Goal: Information Seeking & Learning: Learn about a topic

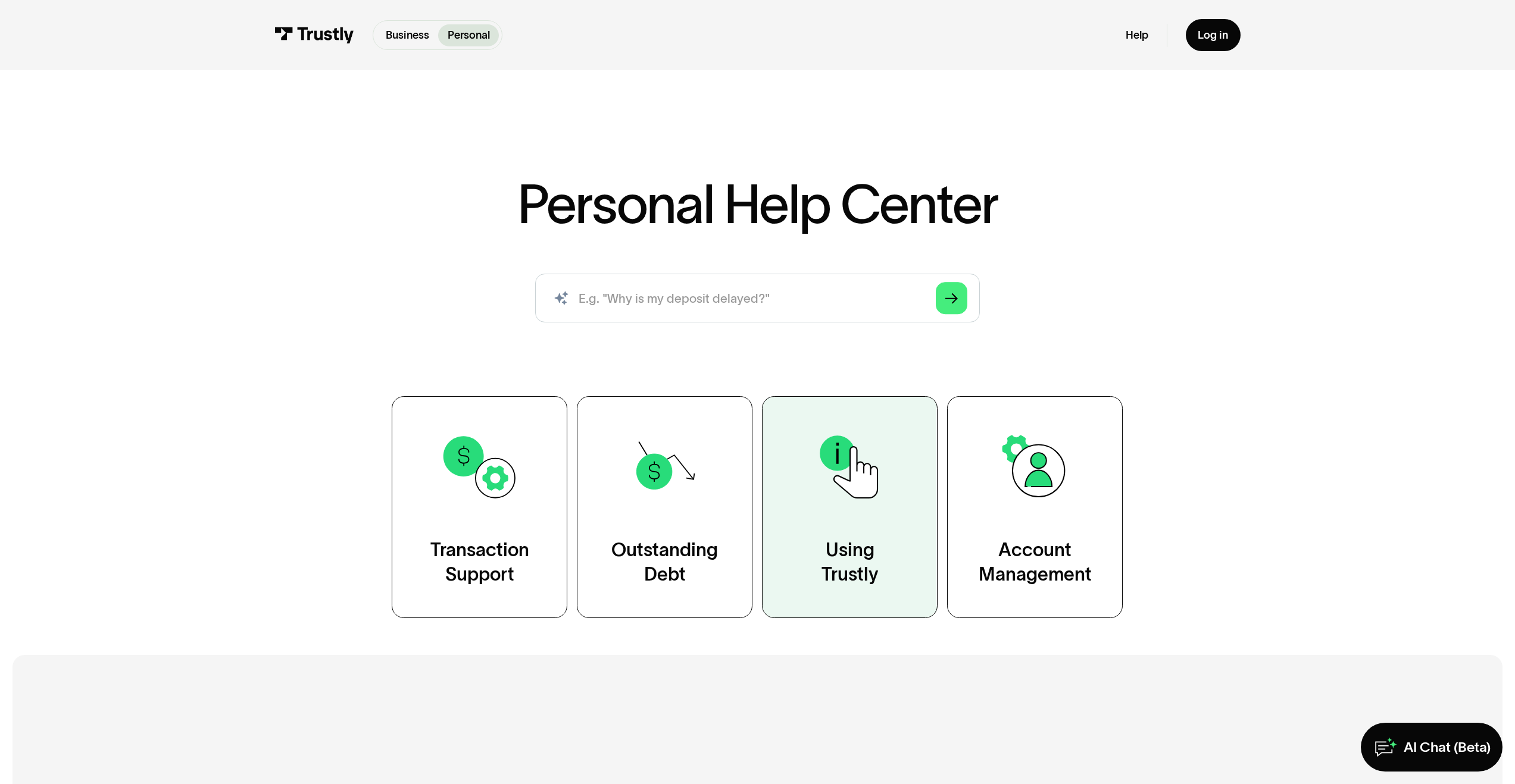
click at [852, 538] on link "Using Trustly" at bounding box center [849, 507] width 175 height 222
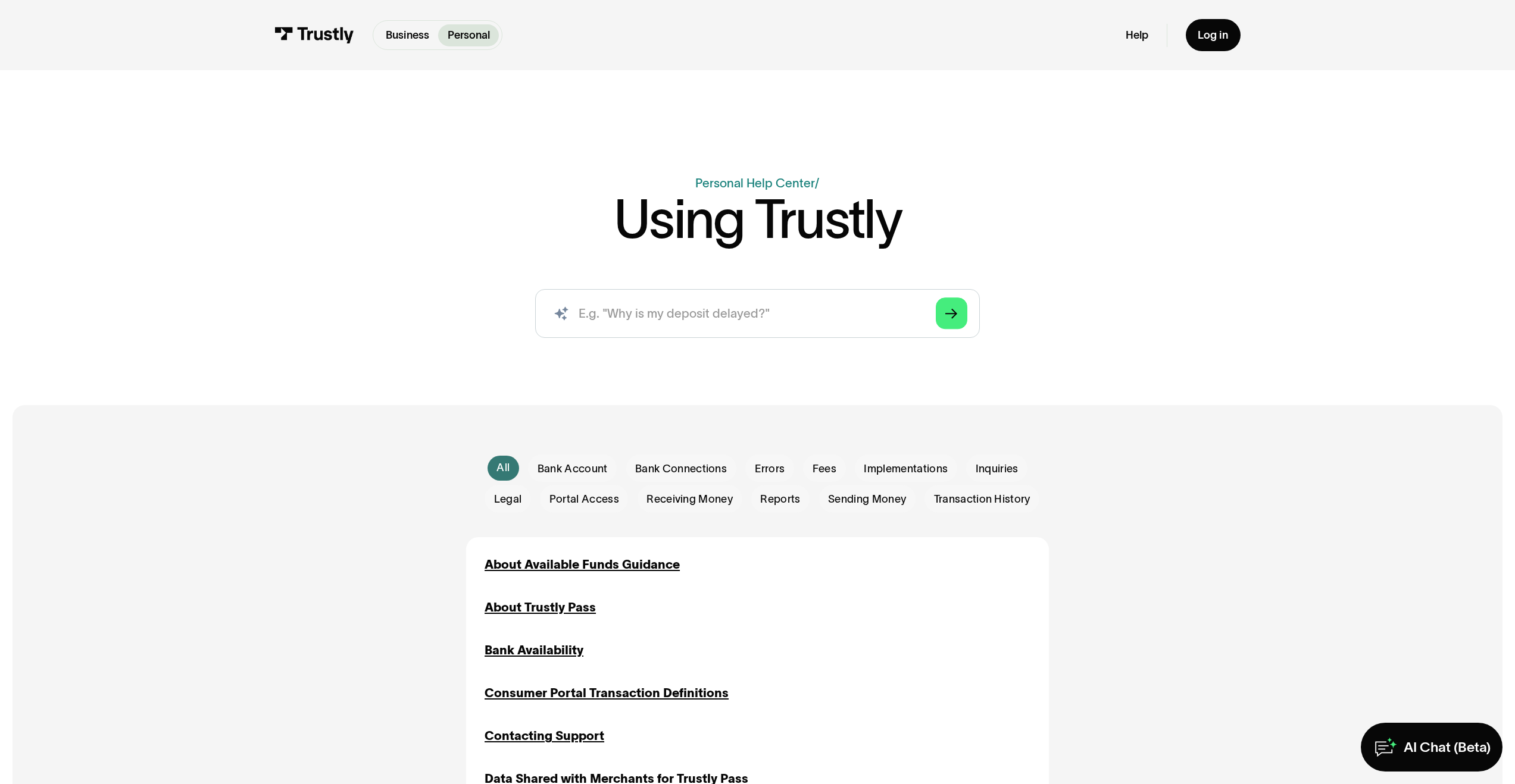
scroll to position [2, 0]
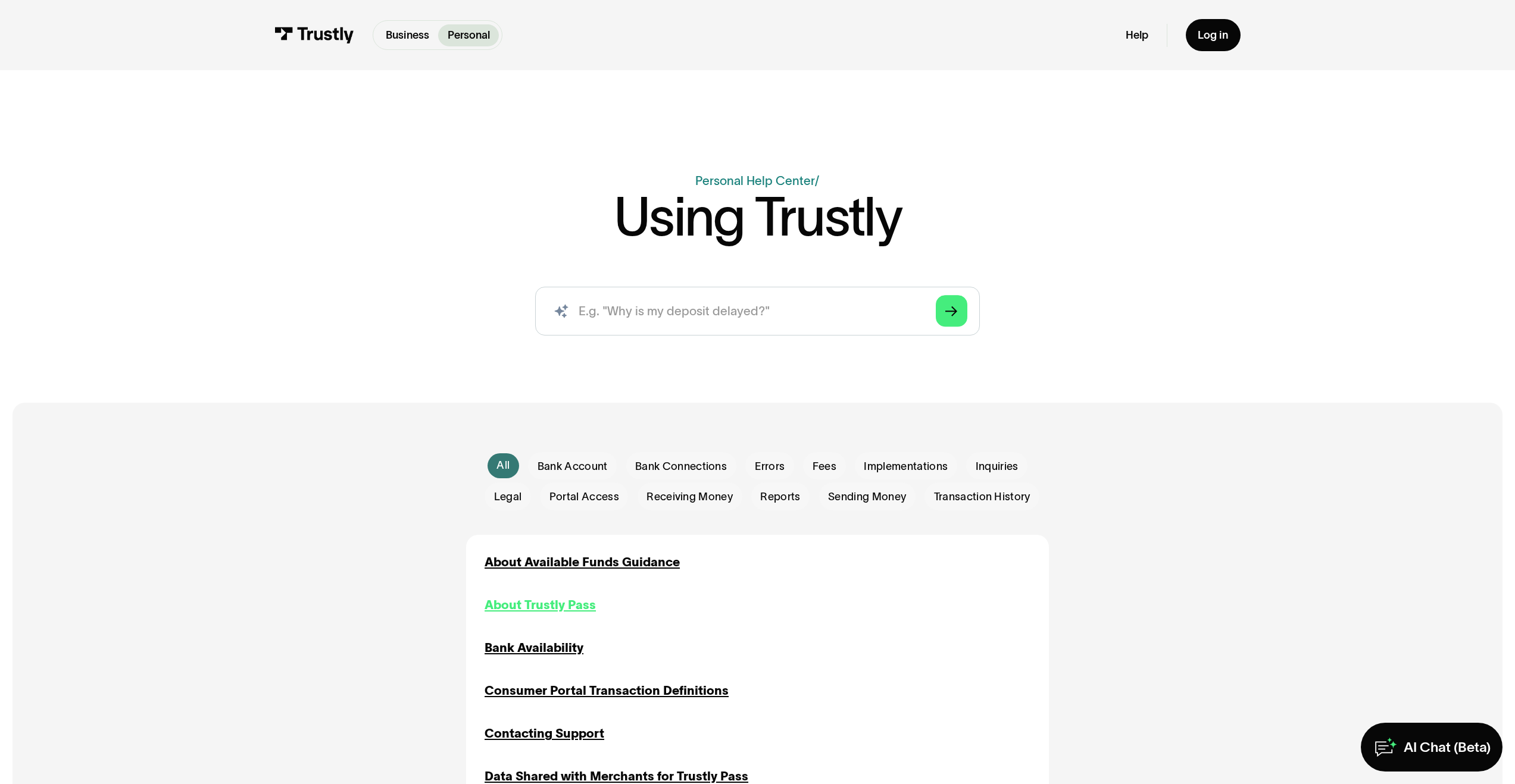
click at [549, 598] on div "About Trustly Pass" at bounding box center [540, 605] width 111 height 18
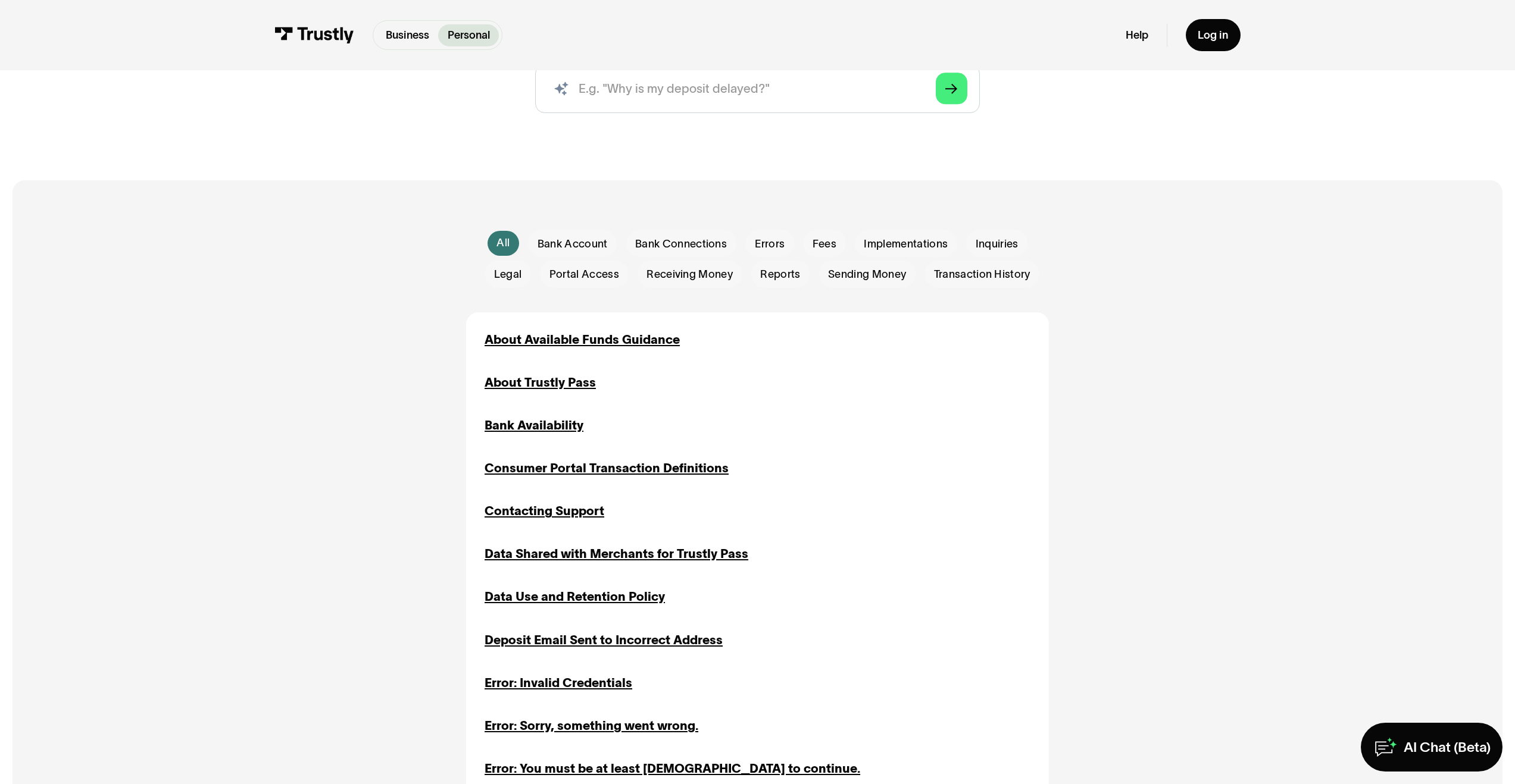
scroll to position [322, 0]
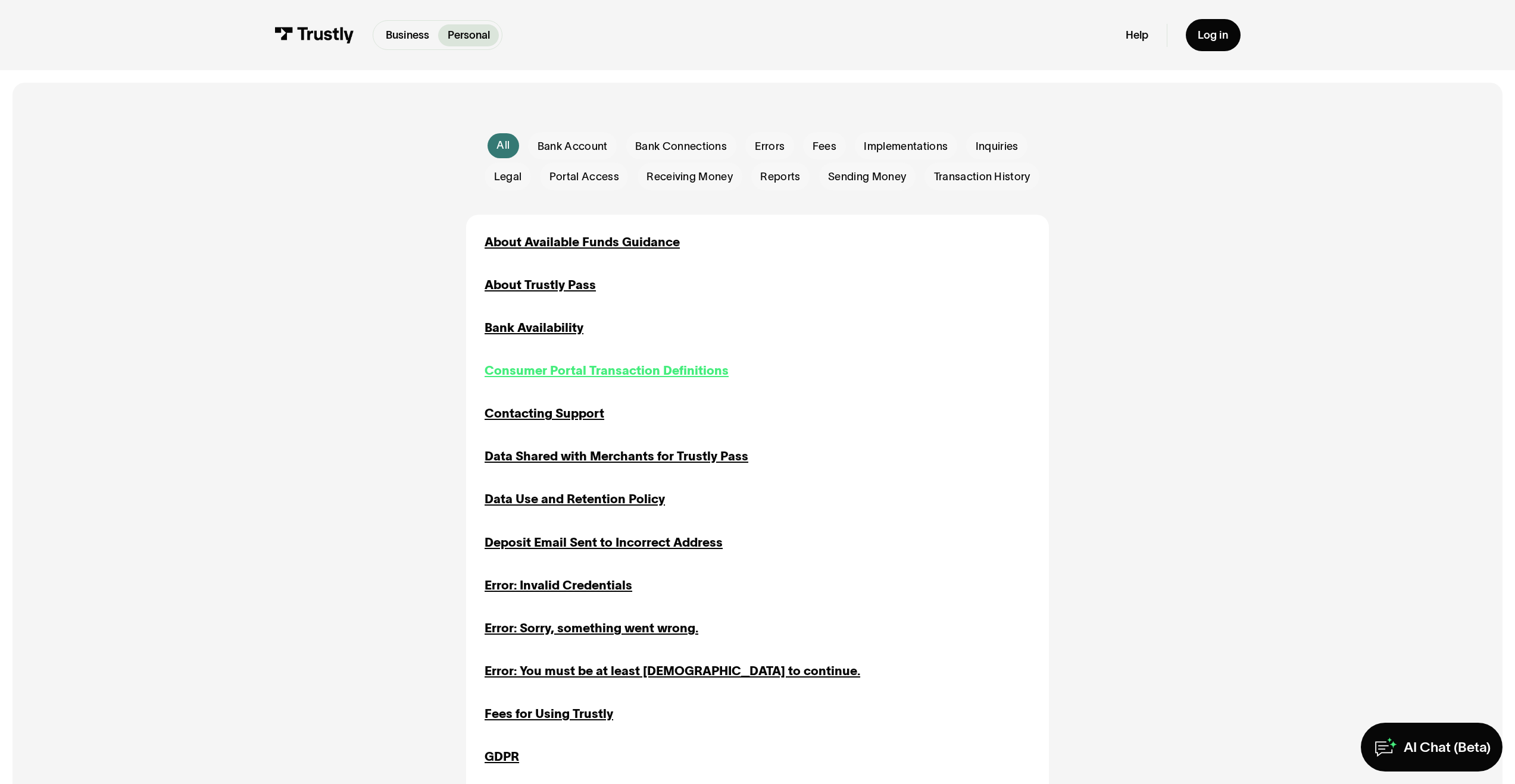
click at [535, 374] on div "Consumer Portal Transaction Definitions" at bounding box center [606, 371] width 244 height 18
click at [522, 322] on div "Bank Availability" at bounding box center [534, 328] width 99 height 18
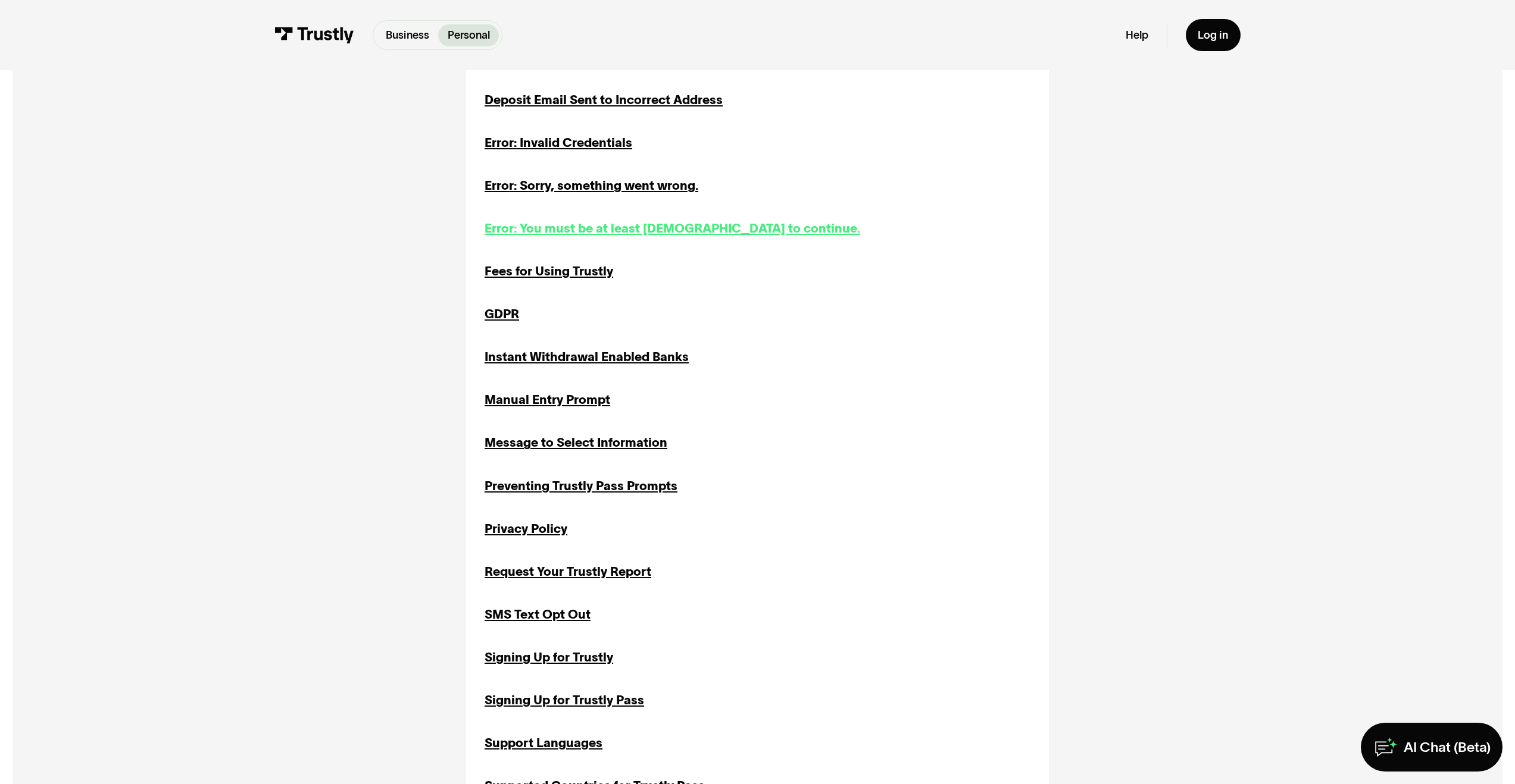
scroll to position [1062, 0]
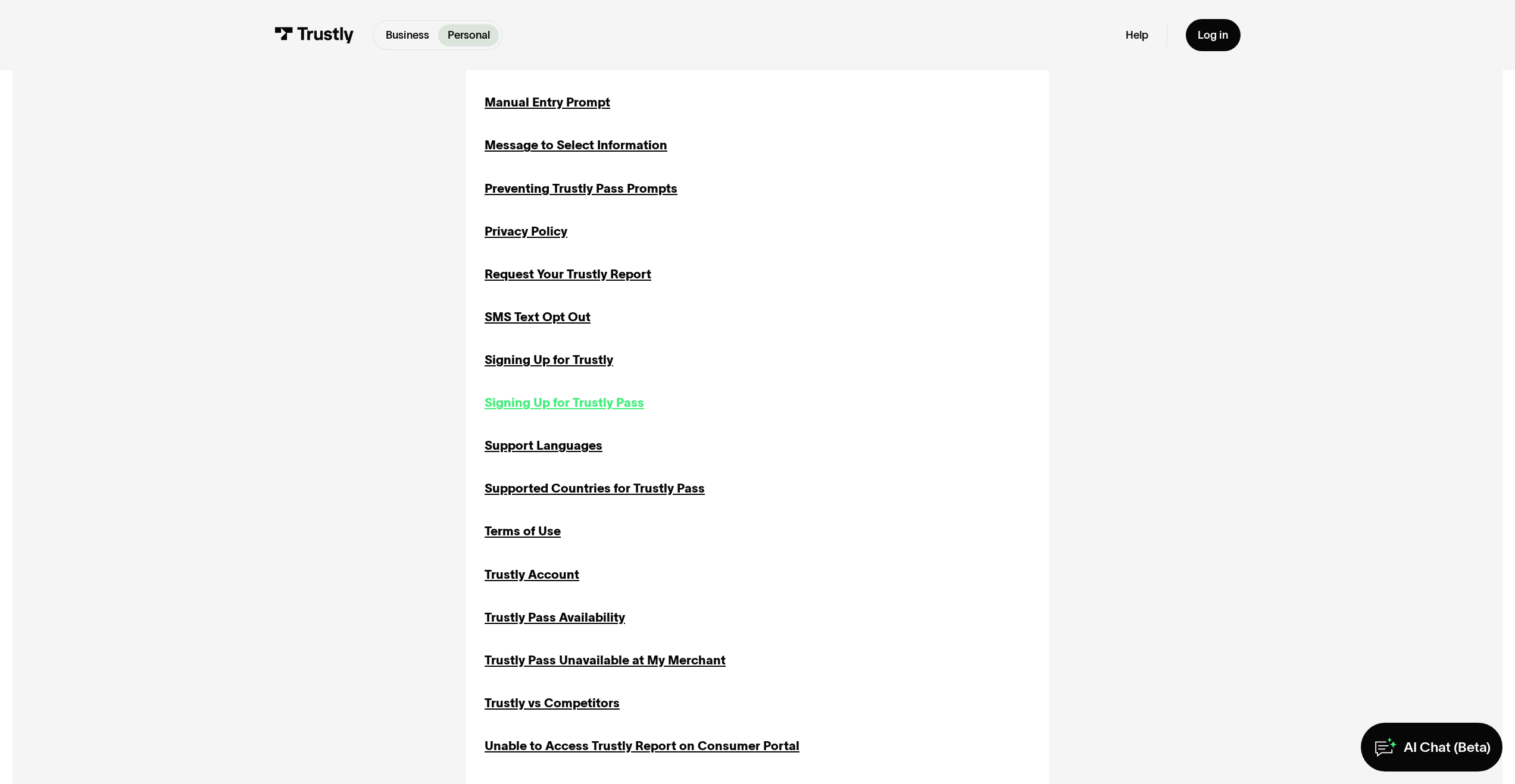
click at [536, 402] on div "Signing Up for Trustly Pass" at bounding box center [564, 403] width 159 height 18
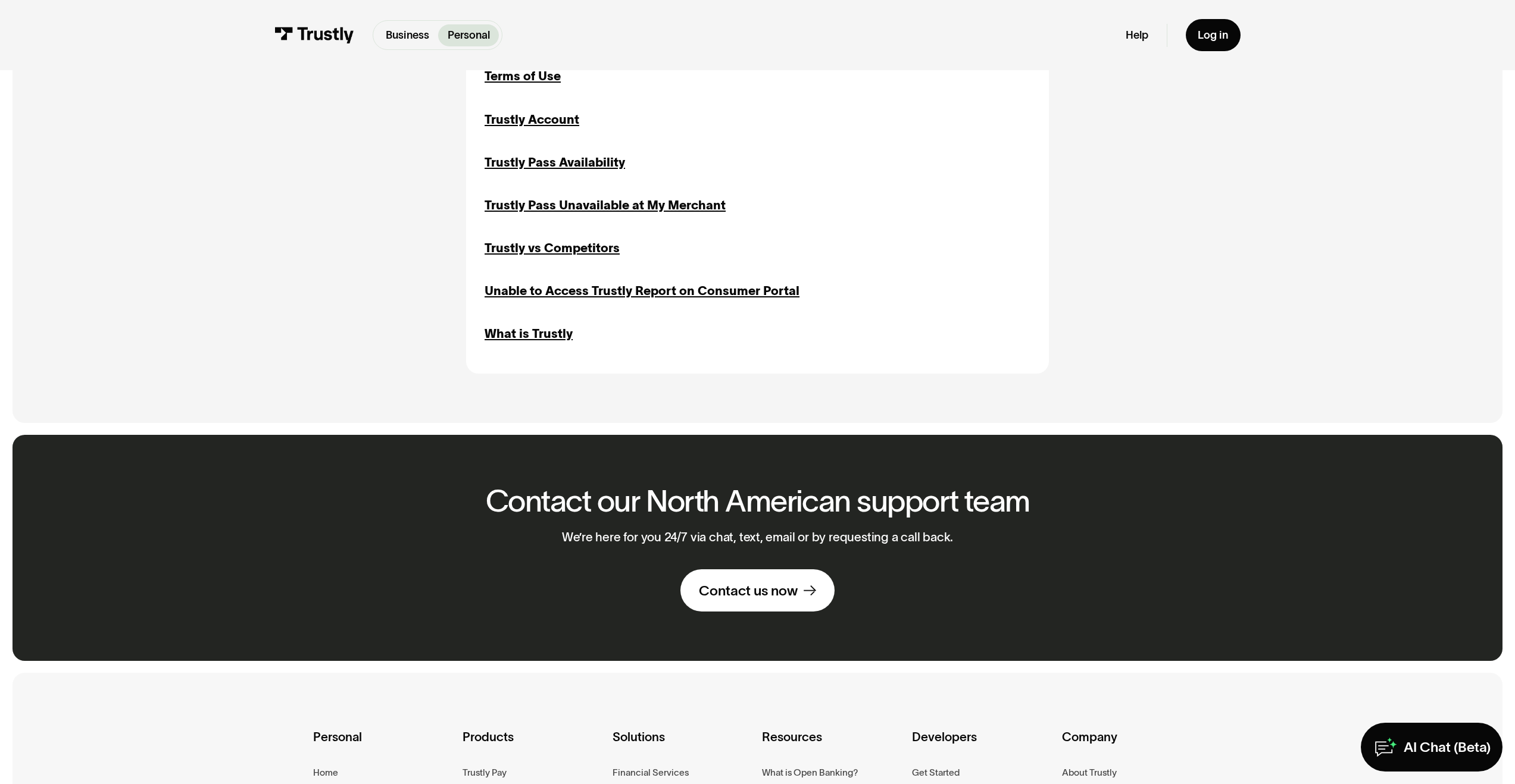
scroll to position [1476, 0]
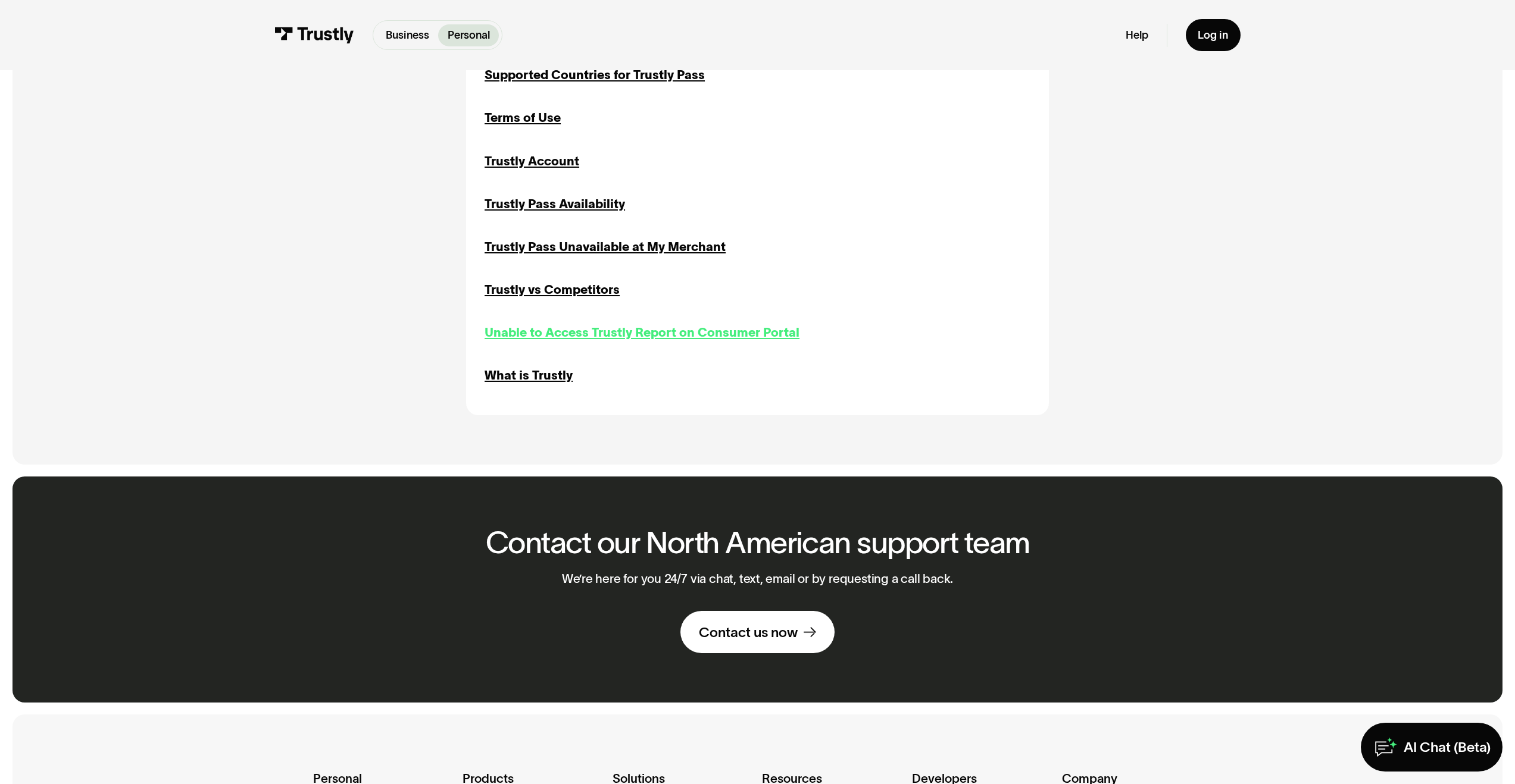
click at [566, 342] on div "Unable to Access Trustly Report on Consumer Portal" at bounding box center [641, 333] width 315 height 18
